Goal: Communication & Community: Answer question/provide support

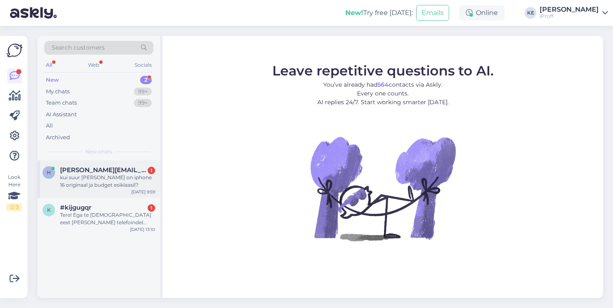
click at [139, 173] on span "[PERSON_NAME][EMAIL_ADDRESS][DOMAIN_NAME]" at bounding box center [103, 170] width 87 height 8
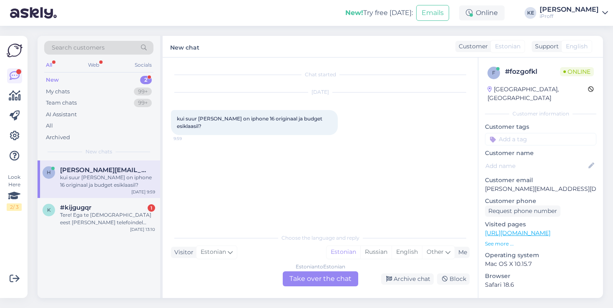
click at [303, 279] on div "Estonian to Estonian Take over the chat" at bounding box center [320, 278] width 75 height 15
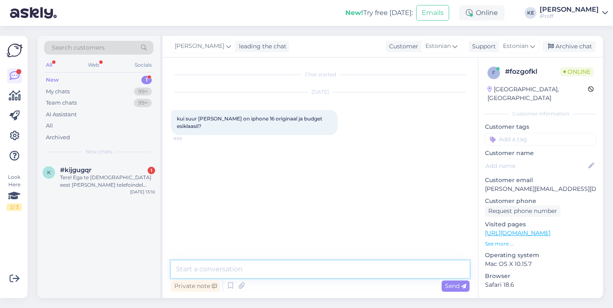
click at [312, 271] on textarea at bounding box center [320, 270] width 298 height 18
type textarea "Tervist!"
type textarea "V"
type textarea "[PERSON_NAME]"
type textarea "[PERSON_NAME] pä"
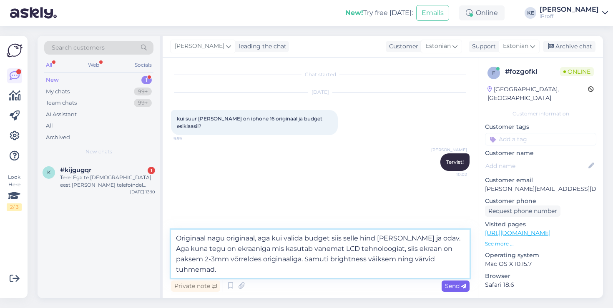
type textarea "Originaal nagu originaal, aga kui valida budget siis selle hind [PERSON_NAME] j…"
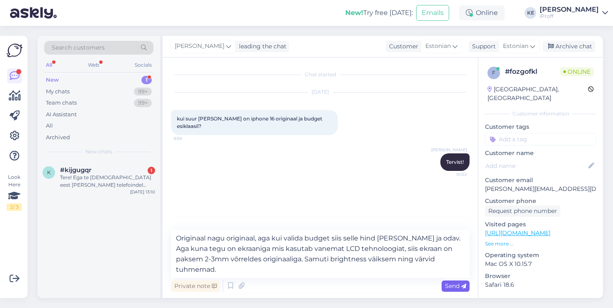
click at [457, 288] on span "Send" at bounding box center [455, 286] width 21 height 8
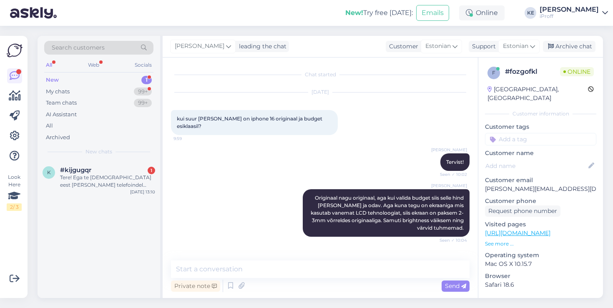
scroll to position [100, 0]
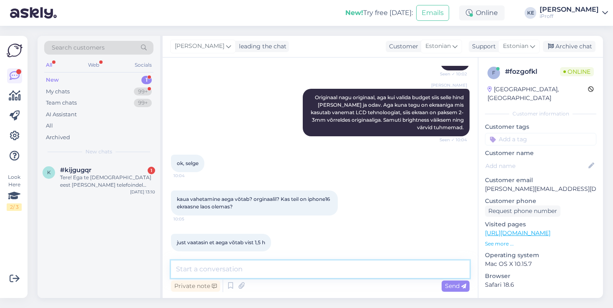
click at [267, 269] on textarea at bounding box center [320, 270] width 298 height 18
type textarea "Mul klient, andke üks hetk aega ja vastan."
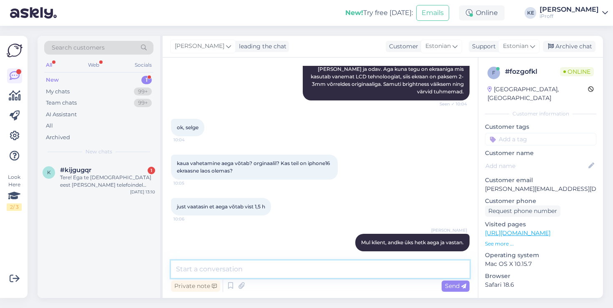
click at [278, 274] on textarea at bounding box center [320, 270] width 298 height 18
type textarea "Nii, ma tagasi."
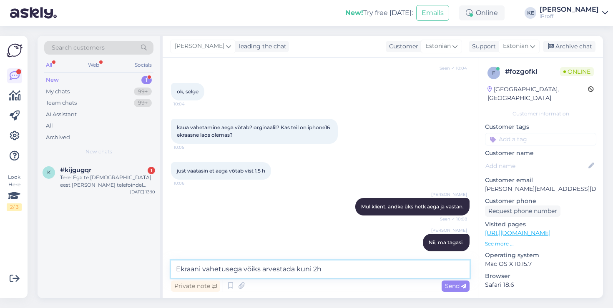
type textarea "Ekraani vahetusega võiks arvestada kuni 2h."
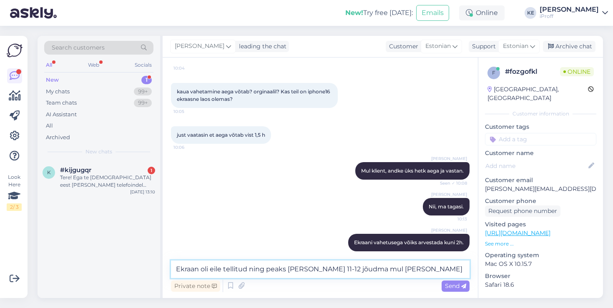
type textarea "Ekraan oli eile tellitud ning peaks [PERSON_NAME] 11-12 jõudma mul [PERSON_NAME…"
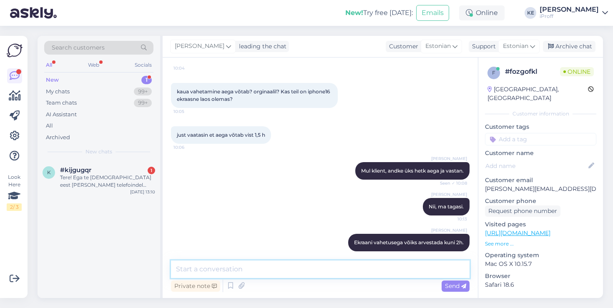
scroll to position [251, 0]
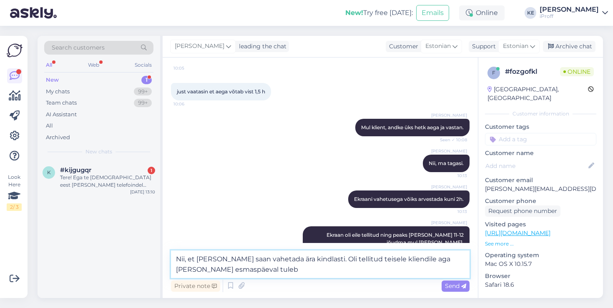
type textarea "Nii, et [PERSON_NAME] saan vahetada ära kindlasti. Oli tellitud teisele kliendi…"
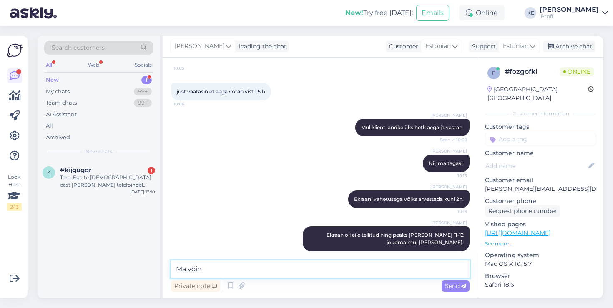
type textarea "Ma võin"
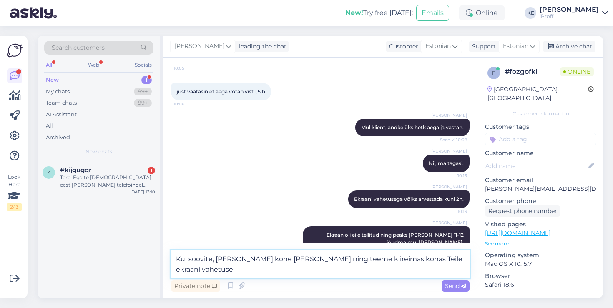
type textarea "Kui soovite, [PERSON_NAME] kohe [PERSON_NAME] ning teeme kiireimas korras Teile…"
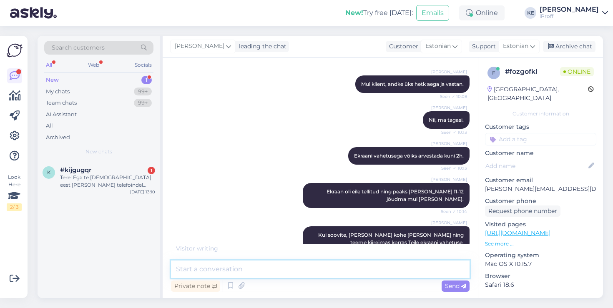
scroll to position [331, 0]
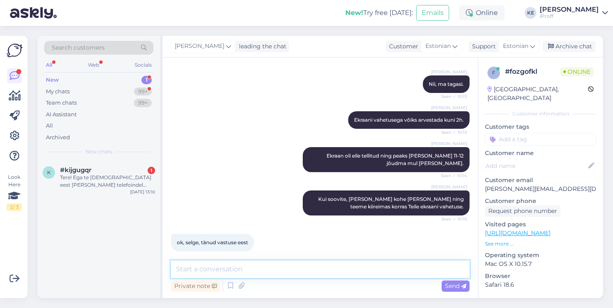
click at [339, 266] on textarea at bounding box center [320, 270] width 298 height 18
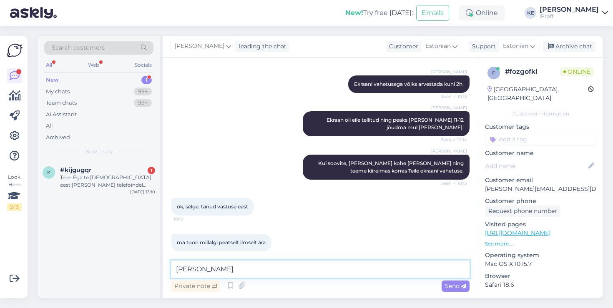
type textarea "Kuna need"
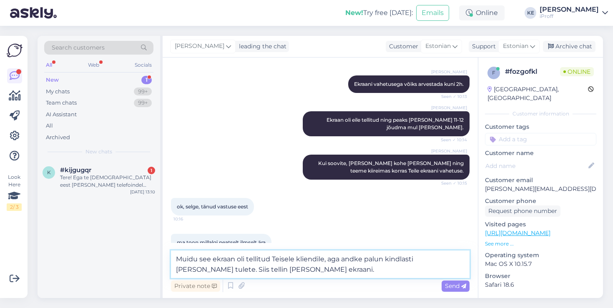
click at [277, 259] on textarea "Muidu see ekraan oli tellitud Teisele kliendile, aga andke palun kindlasti [PER…" at bounding box center [320, 265] width 298 height 28
type textarea "Muidu see ekraan oli tellitud teisele kliendile, aga andke palun kindlasti [PER…"
click at [293, 271] on textarea "Muidu see ekraan oli tellitud teisele kliendile, aga andke palun kindlasti [PER…" at bounding box center [320, 265] width 298 height 28
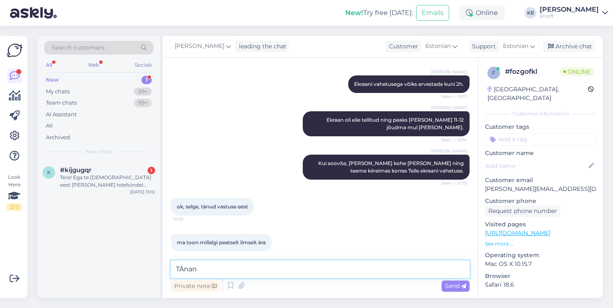
type textarea "[PERSON_NAME]"
type textarea "Jääme Teid aga ootama!"
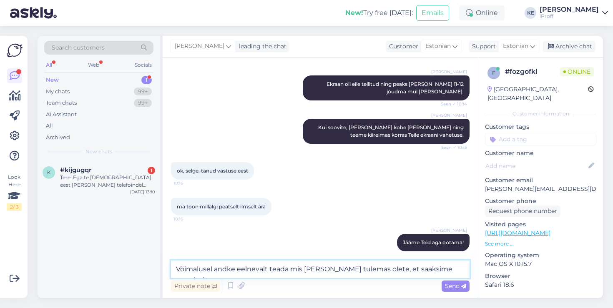
type textarea "Võimalusel andke eelnevalt teada mis [PERSON_NAME] tulemas olete, et saaksime a…"
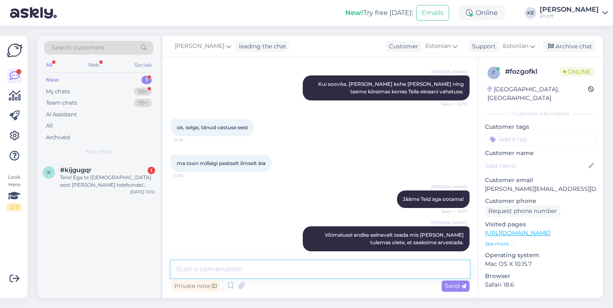
scroll to position [481, 0]
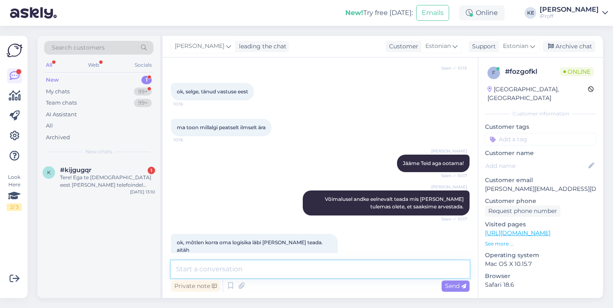
click at [273, 267] on textarea at bounding box center [320, 270] width 298 height 18
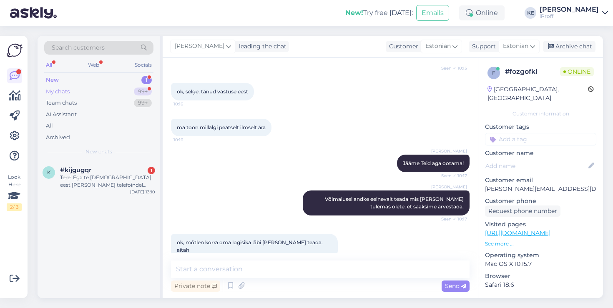
click at [97, 89] on div "My chats 99+" at bounding box center [98, 92] width 109 height 12
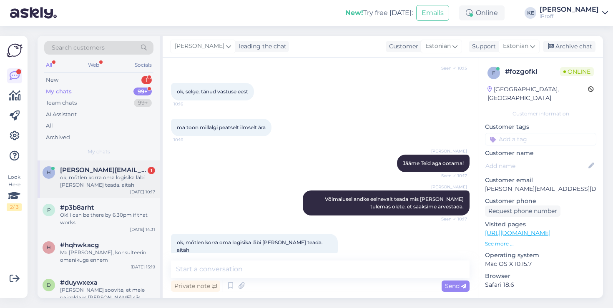
click at [91, 185] on div "ok, mõtlen korra oma logisika läbi [PERSON_NAME] teada. aitäh" at bounding box center [107, 181] width 95 height 15
click at [106, 75] on div "New 1" at bounding box center [98, 80] width 109 height 12
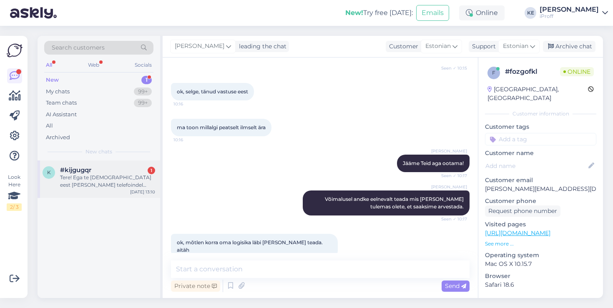
click at [96, 175] on div "Tere! Ega te [DEMOGRAPHIC_DATA] eest [PERSON_NAME] telefoindel ekraane ei vahet…" at bounding box center [107, 181] width 95 height 15
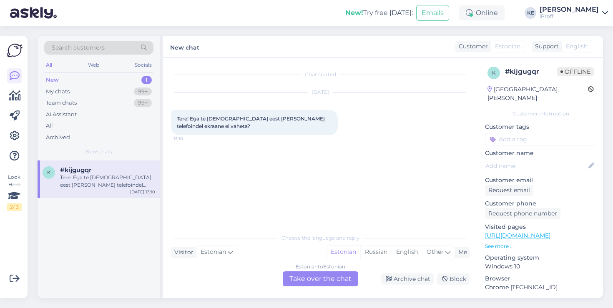
scroll to position [0, 0]
click at [409, 281] on div "Archive chat" at bounding box center [407, 278] width 53 height 11
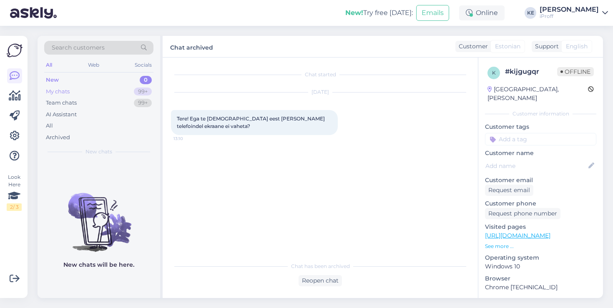
click at [115, 88] on div "My chats 99+" at bounding box center [98, 92] width 109 height 12
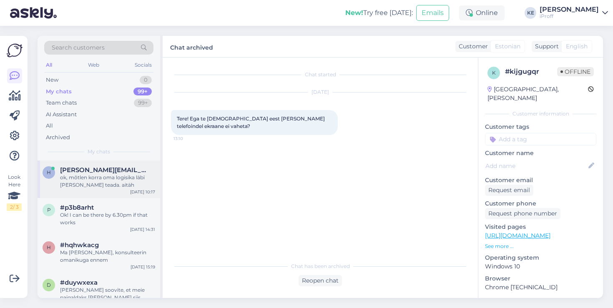
click at [74, 179] on div "ok, mõtlen korra oma logisika läbi [PERSON_NAME] teada. aitäh" at bounding box center [107, 181] width 95 height 15
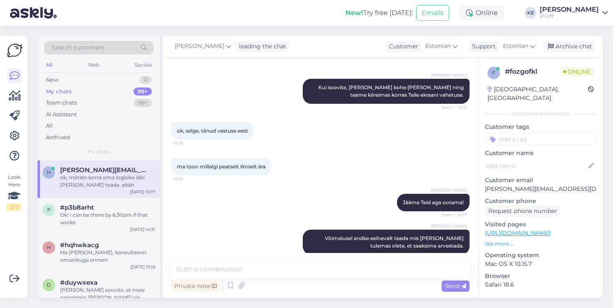
scroll to position [481, 0]
